Goal: Transaction & Acquisition: Book appointment/travel/reservation

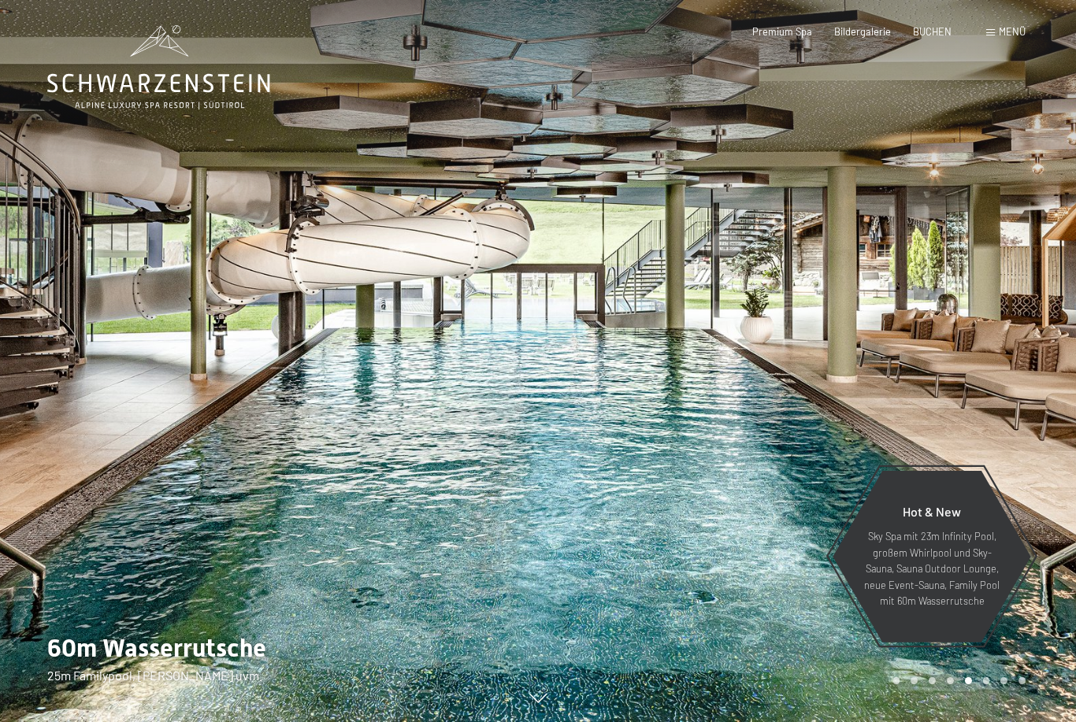
click at [1009, 28] on span "Menü" at bounding box center [1012, 31] width 27 height 13
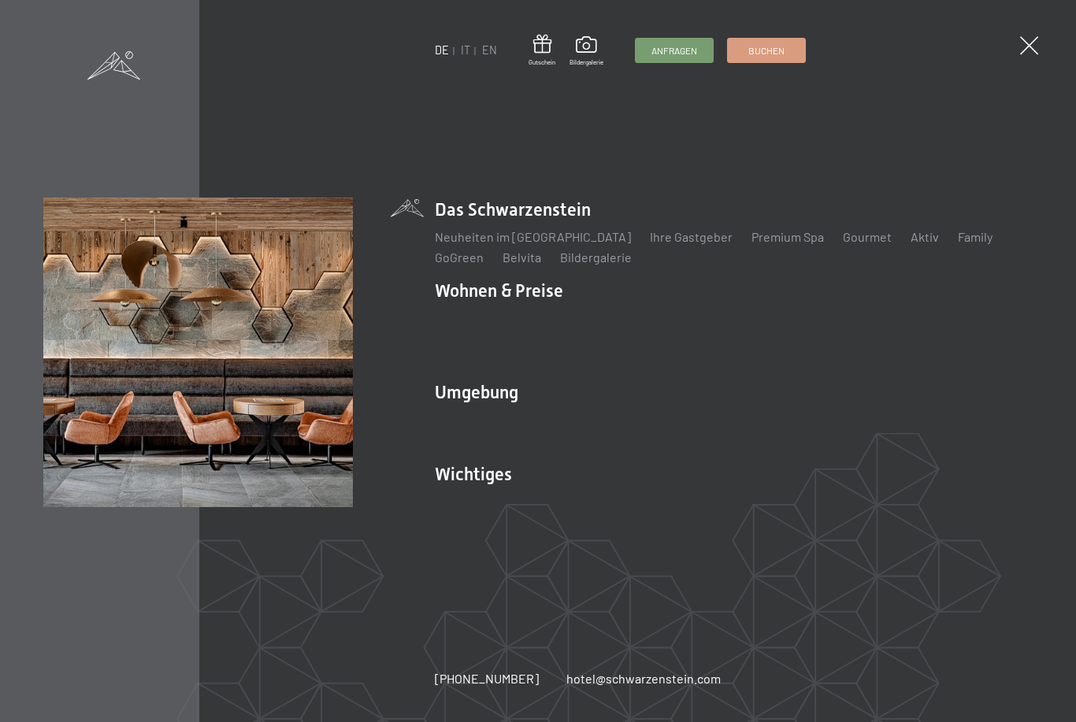
click at [489, 494] on link "Lage & Anreise" at bounding box center [477, 501] width 84 height 15
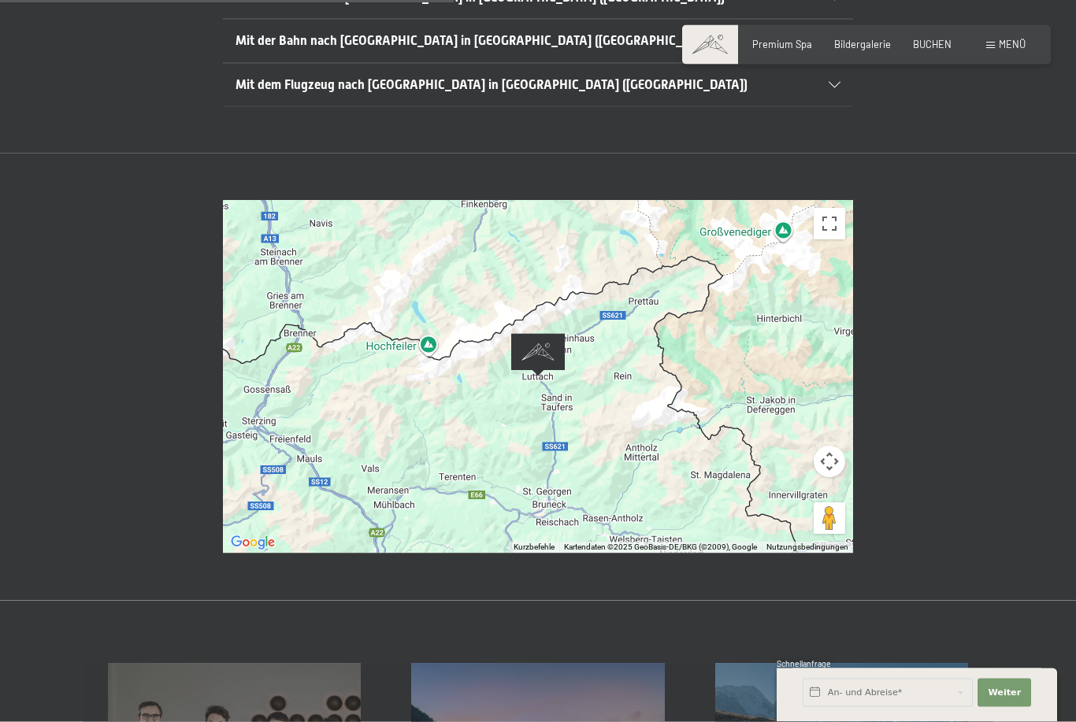
scroll to position [464, 0]
click at [742, 443] on div at bounding box center [538, 376] width 630 height 353
click at [933, 47] on span "BUCHEN" at bounding box center [932, 44] width 39 height 13
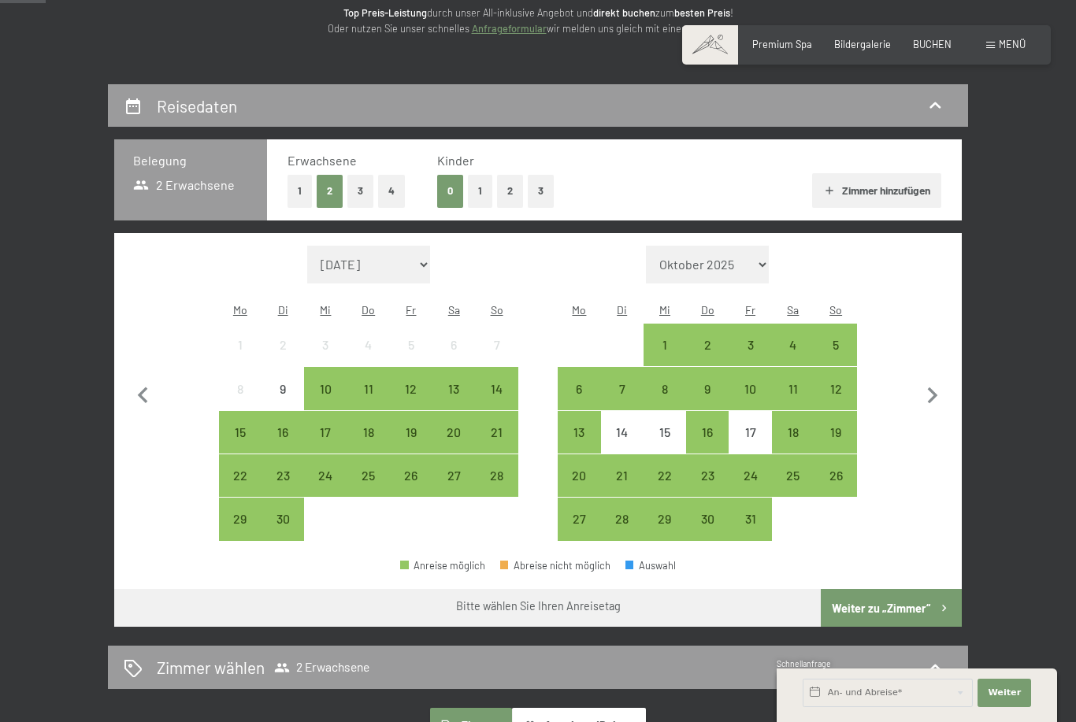
scroll to position [237, 0]
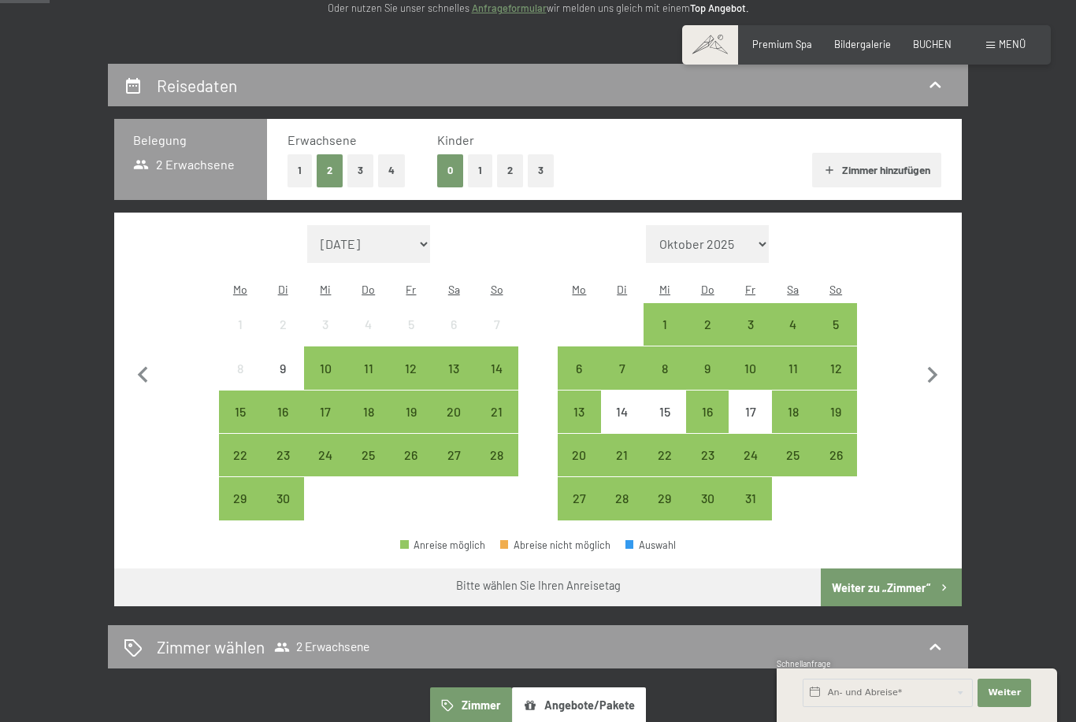
click at [503, 362] on div "14" at bounding box center [496, 381] width 39 height 39
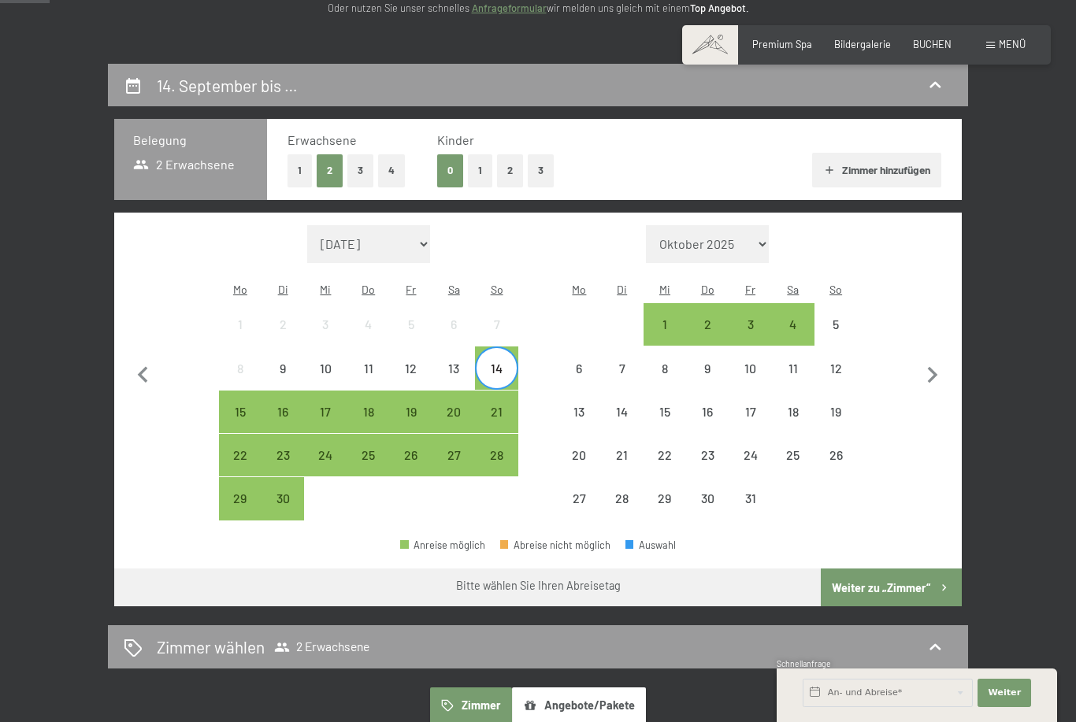
click at [376, 406] on div "18" at bounding box center [368, 425] width 39 height 39
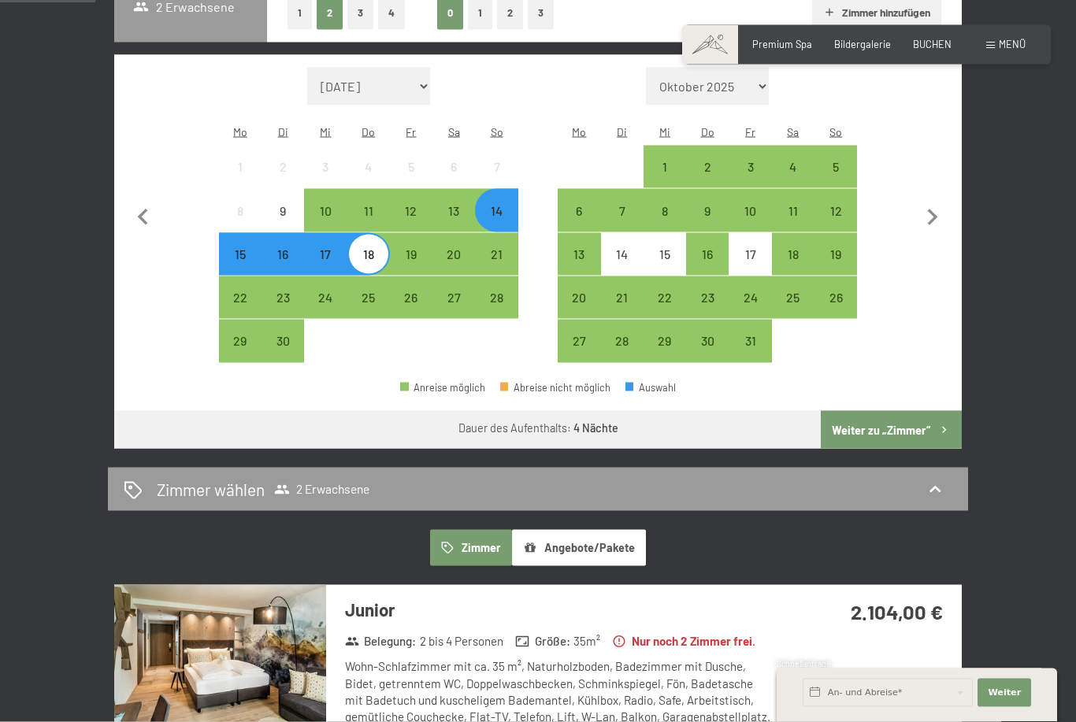
scroll to position [459, 0]
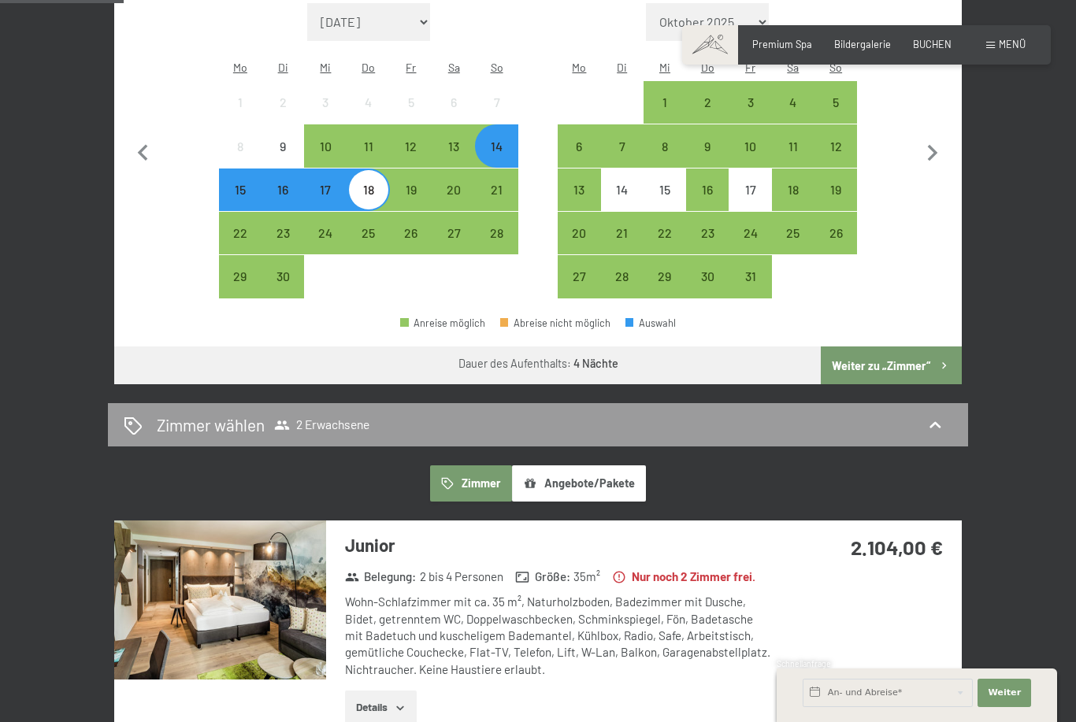
click at [914, 349] on button "Weiter zu „Zimmer“" at bounding box center [891, 366] width 141 height 38
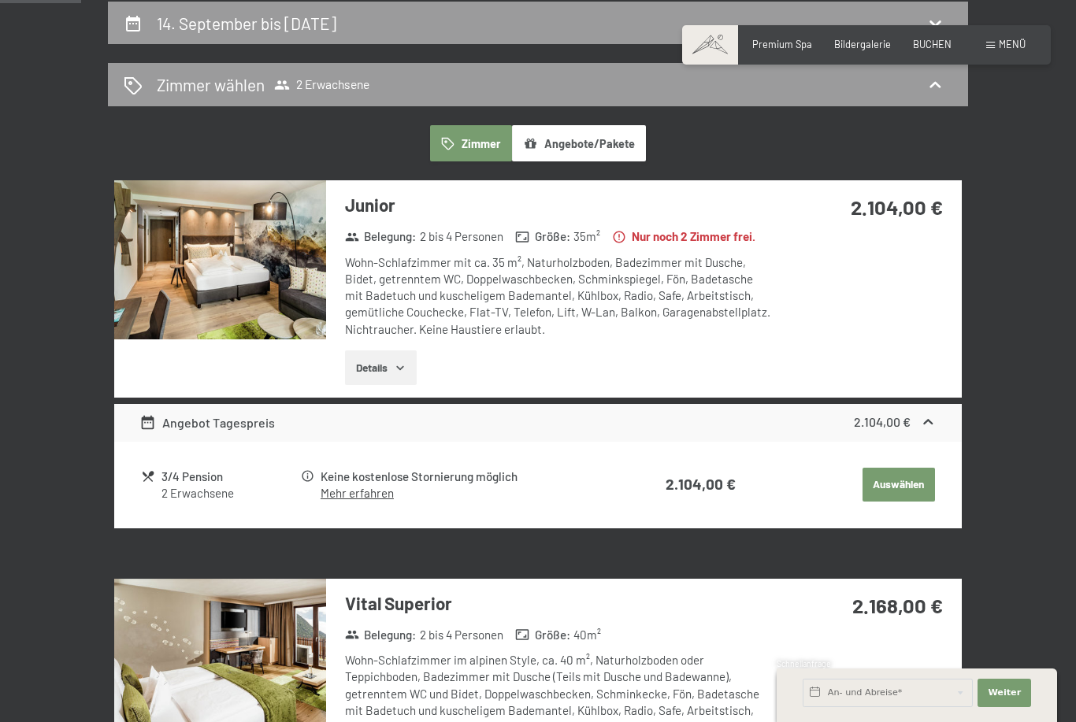
click at [902, 499] on button "Auswählen" at bounding box center [899, 485] width 72 height 35
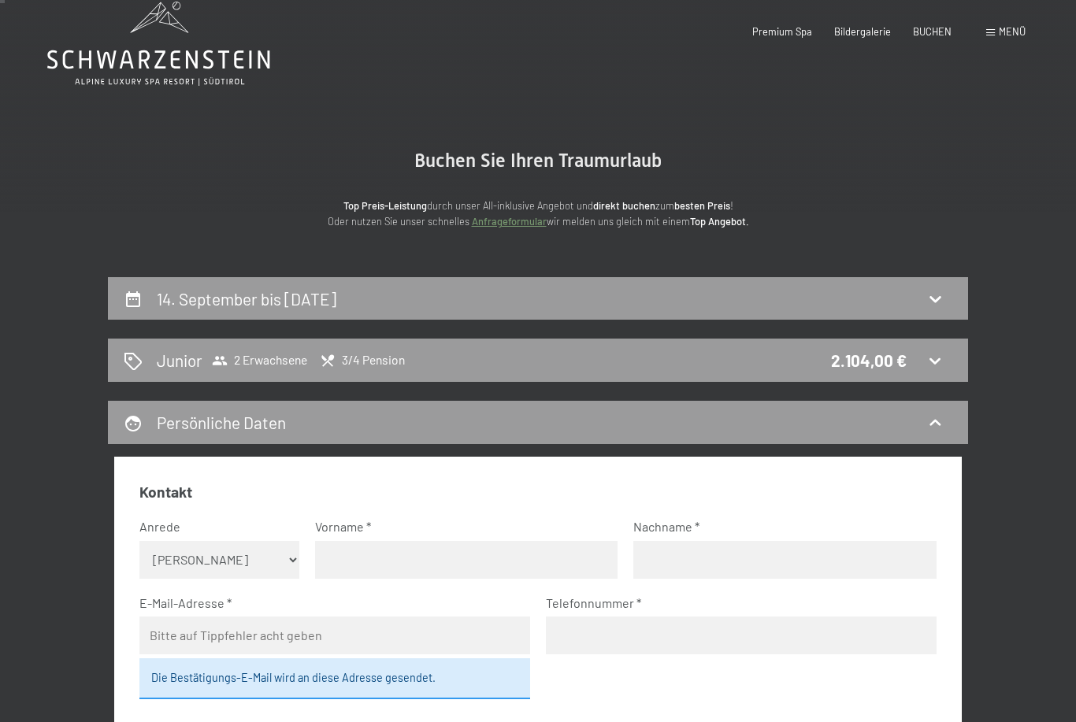
scroll to position [0, 0]
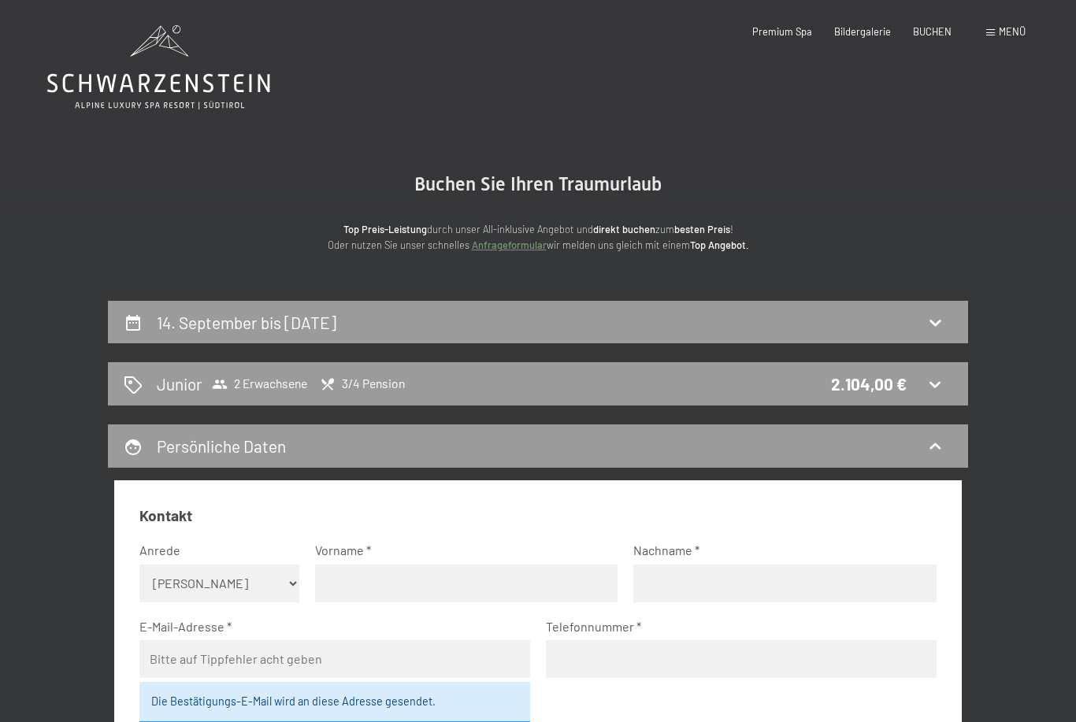
click at [161, 386] on h2 "Junior" at bounding box center [180, 384] width 46 height 23
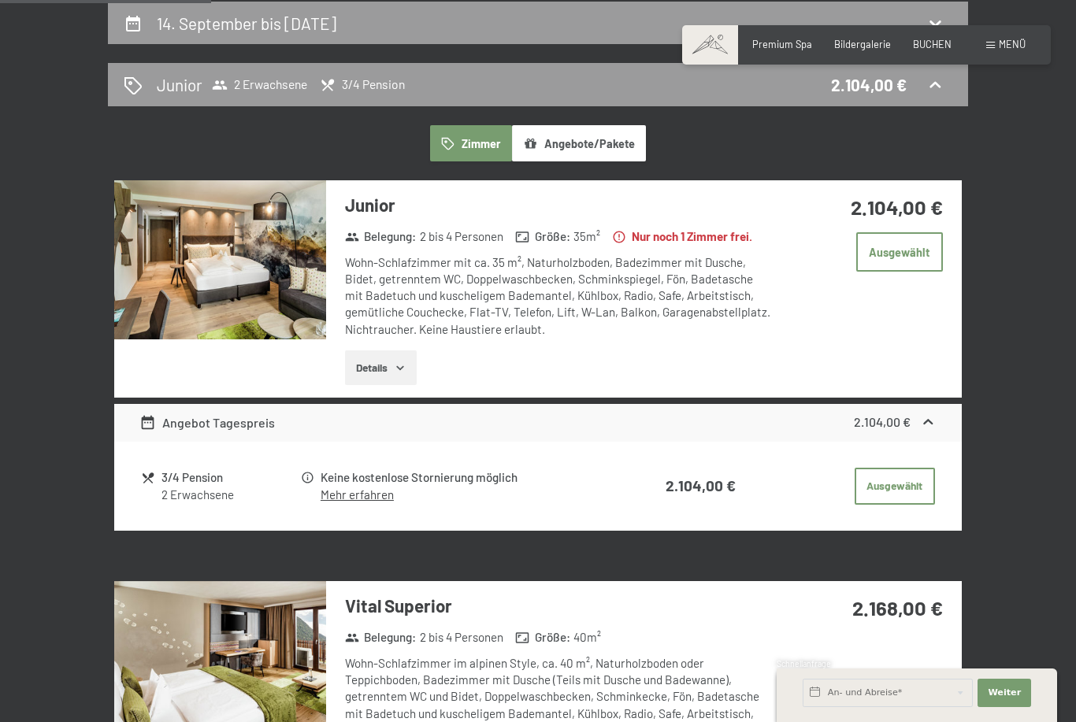
click at [225, 251] on img at bounding box center [220, 259] width 212 height 159
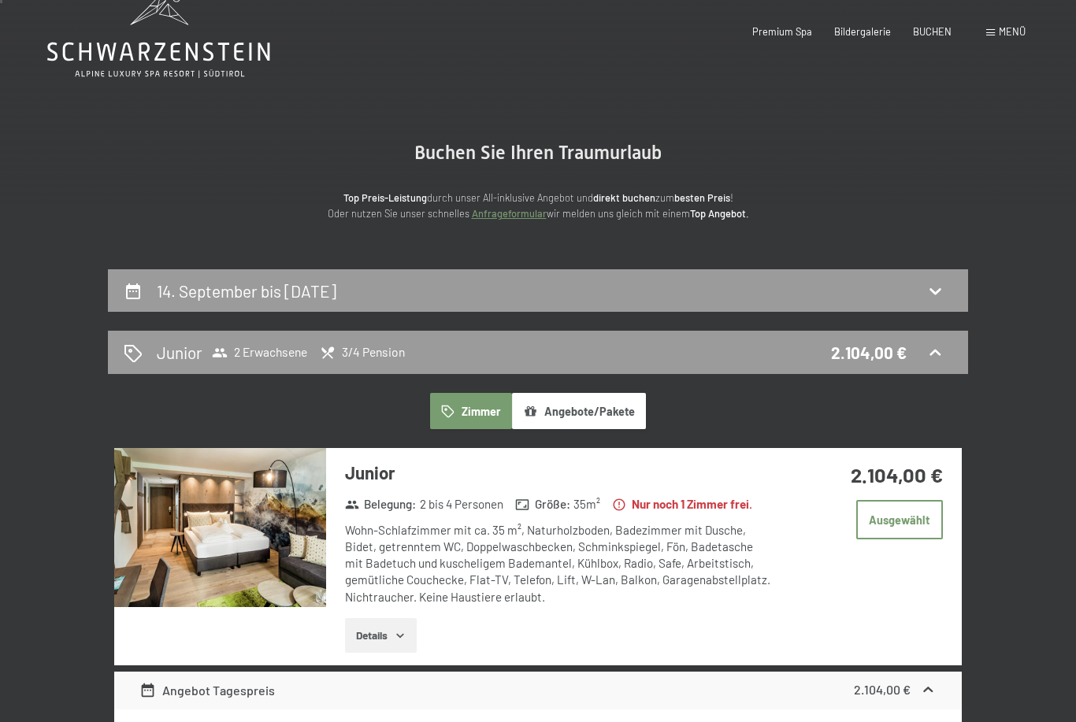
scroll to position [0, 0]
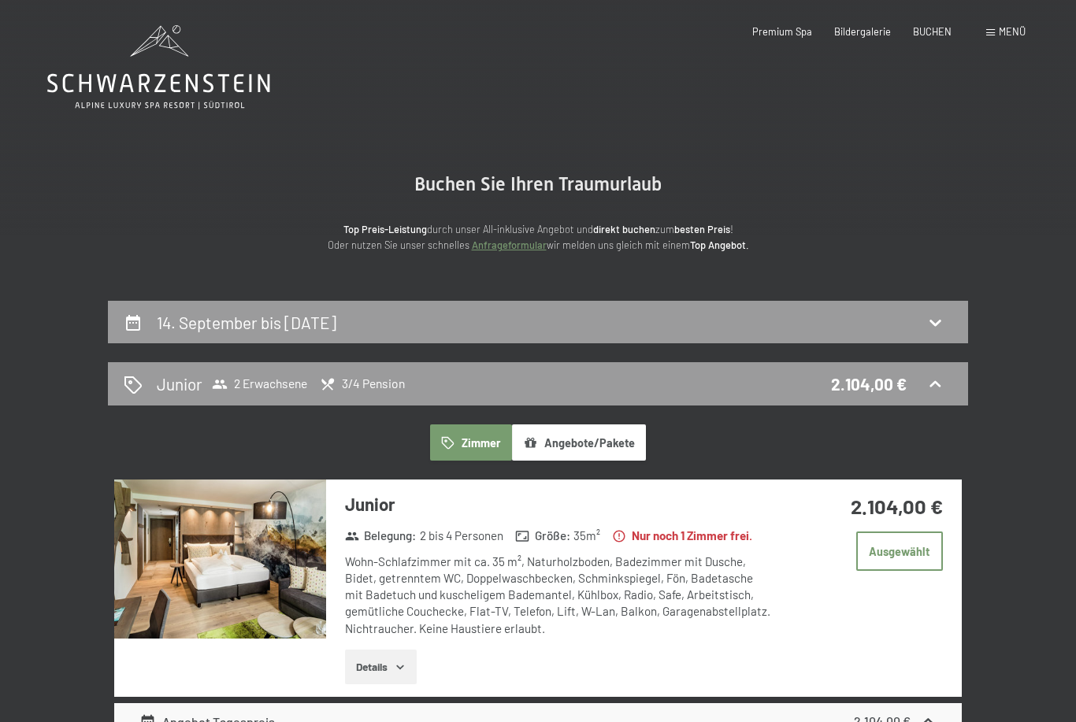
click at [859, 35] on span "Bildergalerie" at bounding box center [862, 31] width 57 height 13
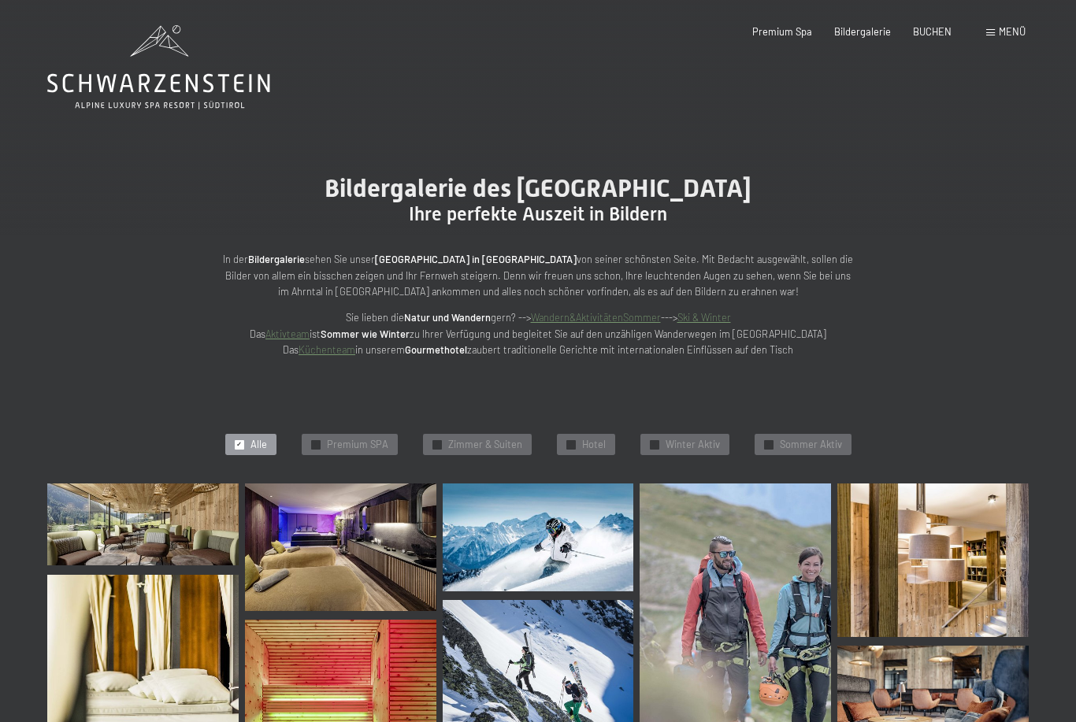
click at [358, 445] on span "Premium SPA" at bounding box center [357, 445] width 61 height 14
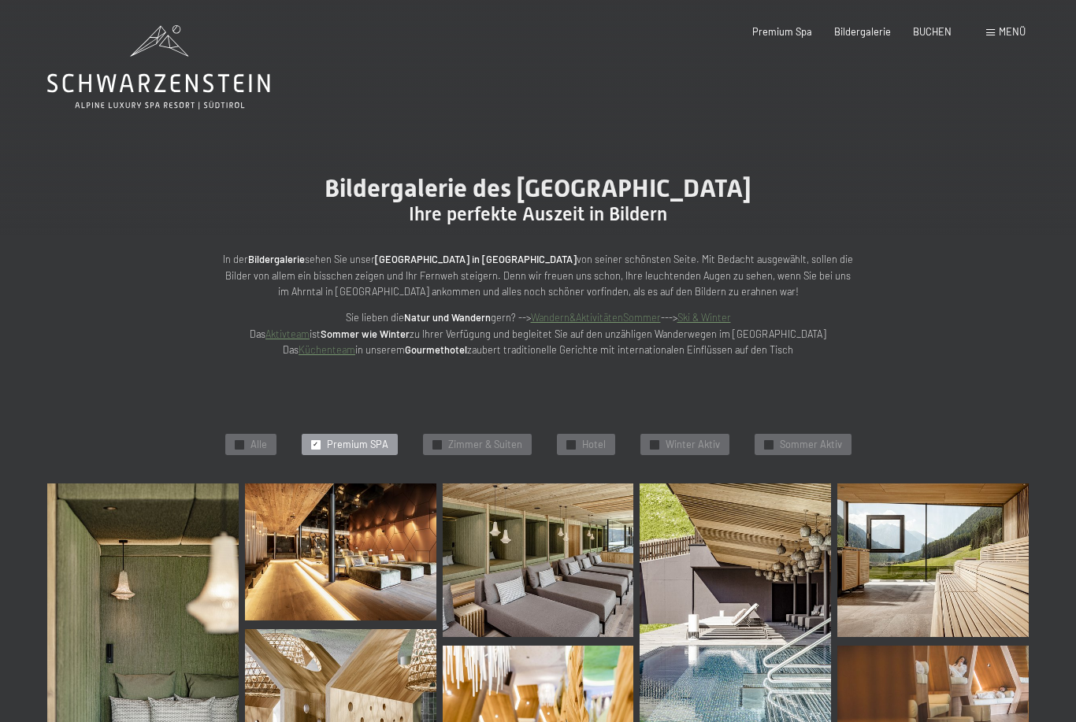
click at [1008, 35] on span "Menü" at bounding box center [1012, 31] width 27 height 13
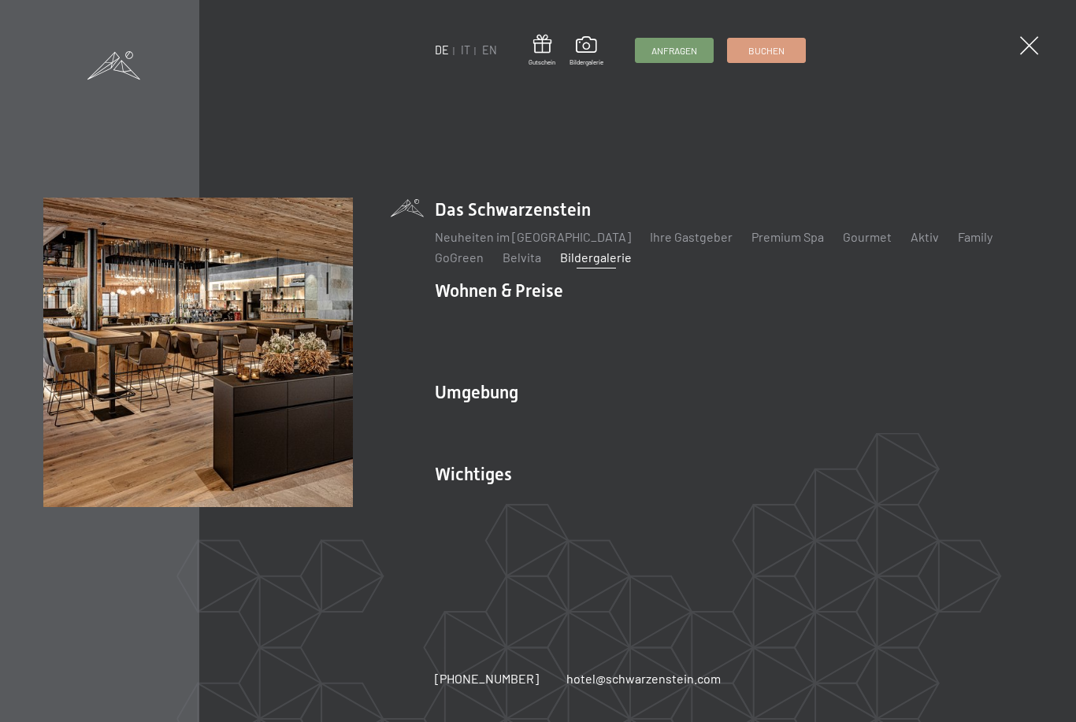
click at [1028, 43] on span at bounding box center [1029, 45] width 18 height 18
